Goal: Transaction & Acquisition: Download file/media

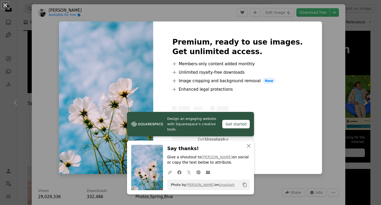
scroll to position [53, 0]
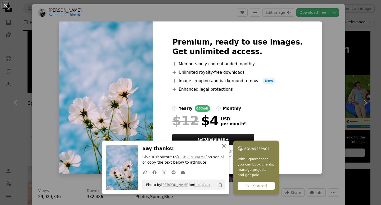
click at [222, 147] on icon "An X shape" at bounding box center [224, 145] width 6 height 6
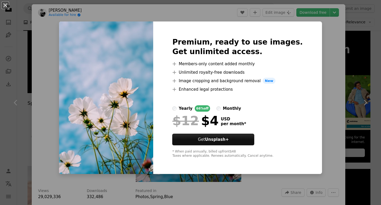
click at [327, 6] on div "An X shape Premium, ready to use images. Get unlimited access. A plus sign Memb…" at bounding box center [190, 102] width 381 height 205
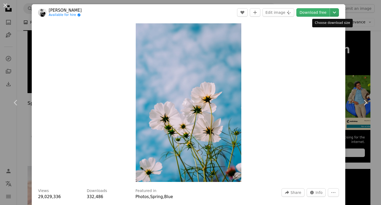
click at [331, 13] on icon "Chevron down" at bounding box center [334, 12] width 8 height 6
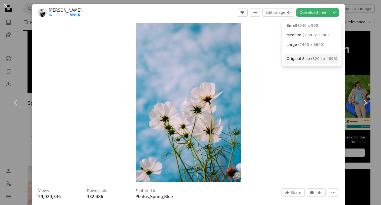
click at [308, 59] on span "Original Size ( 3264 x 4896 )" at bounding box center [312, 58] width 51 height 5
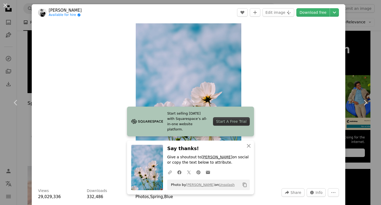
click at [210, 157] on link "[PERSON_NAME]" at bounding box center [217, 157] width 31 height 4
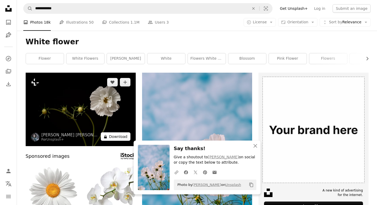
click at [123, 138] on button "A lock Download" at bounding box center [116, 136] width 30 height 8
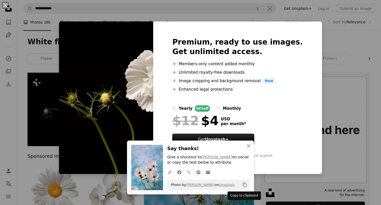
click at [242, 185] on icon "Copy content" at bounding box center [244, 184] width 5 height 5
click at [198, 183] on link "[PERSON_NAME]" at bounding box center [200, 184] width 29 height 4
click at [179, 171] on icon at bounding box center [180, 172] width 4 height 4
